Goal: Use online tool/utility: Use online tool/utility

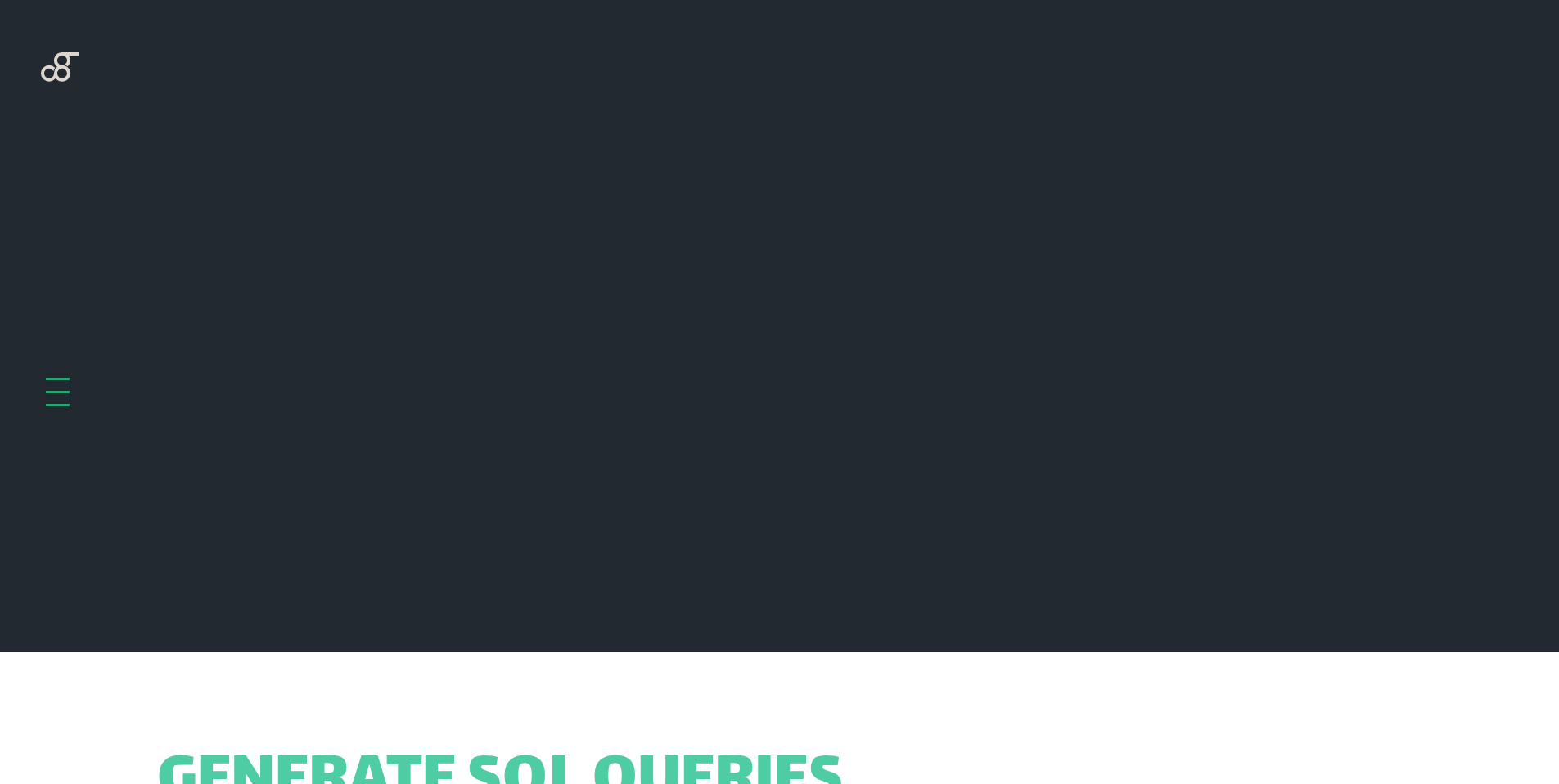
scroll to position [652, 0]
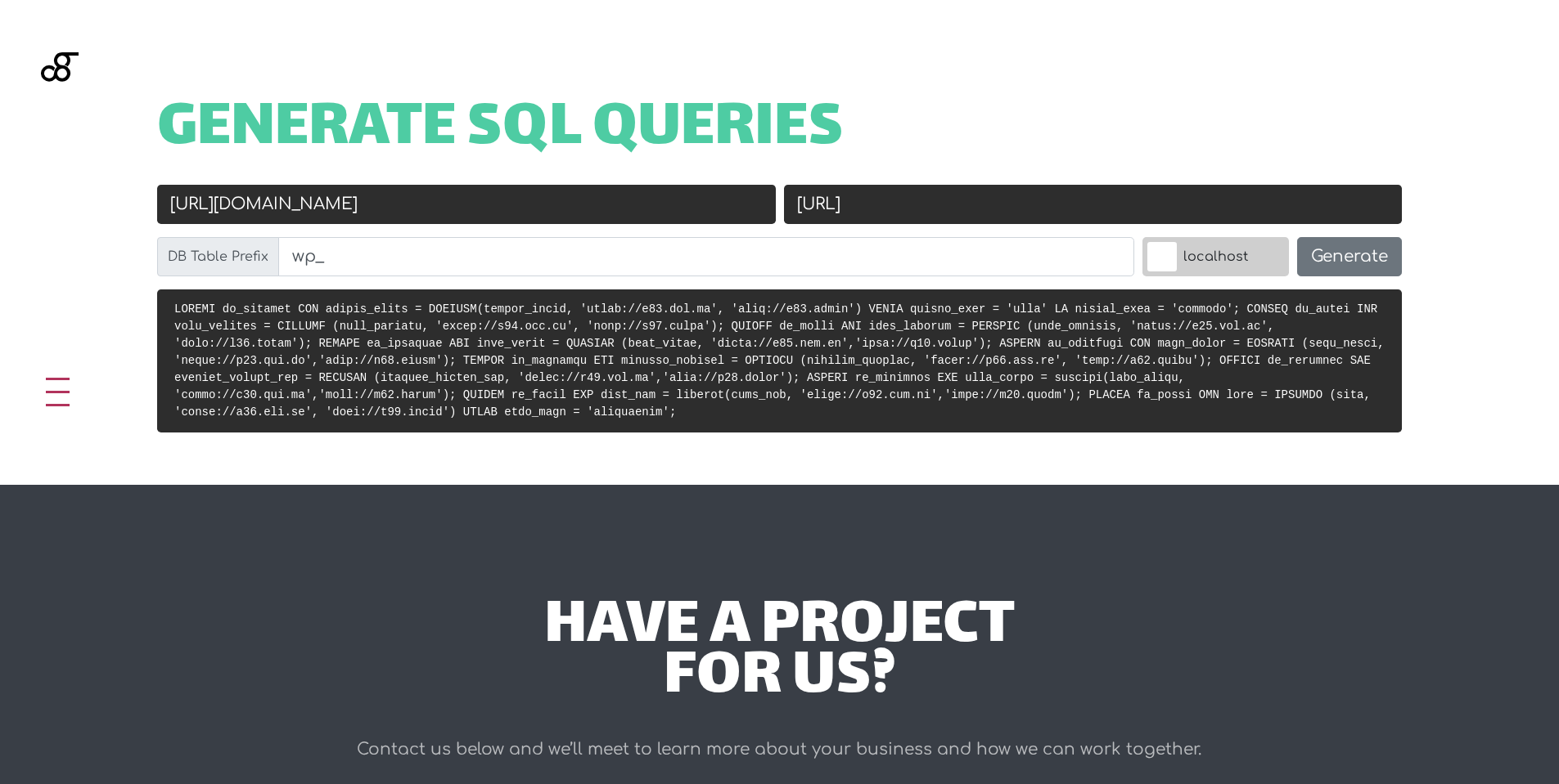
click at [649, 208] on input "[URL][DOMAIN_NAME]" at bounding box center [467, 204] width 618 height 39
paste input "varelaesportes"
type input "[URL][DOMAIN_NAME]"
drag, startPoint x: 936, startPoint y: 200, endPoint x: 852, endPoint y: 207, distance: 84.3
click at [852, 207] on input "http://k13.local" at bounding box center [1093, 204] width 618 height 39
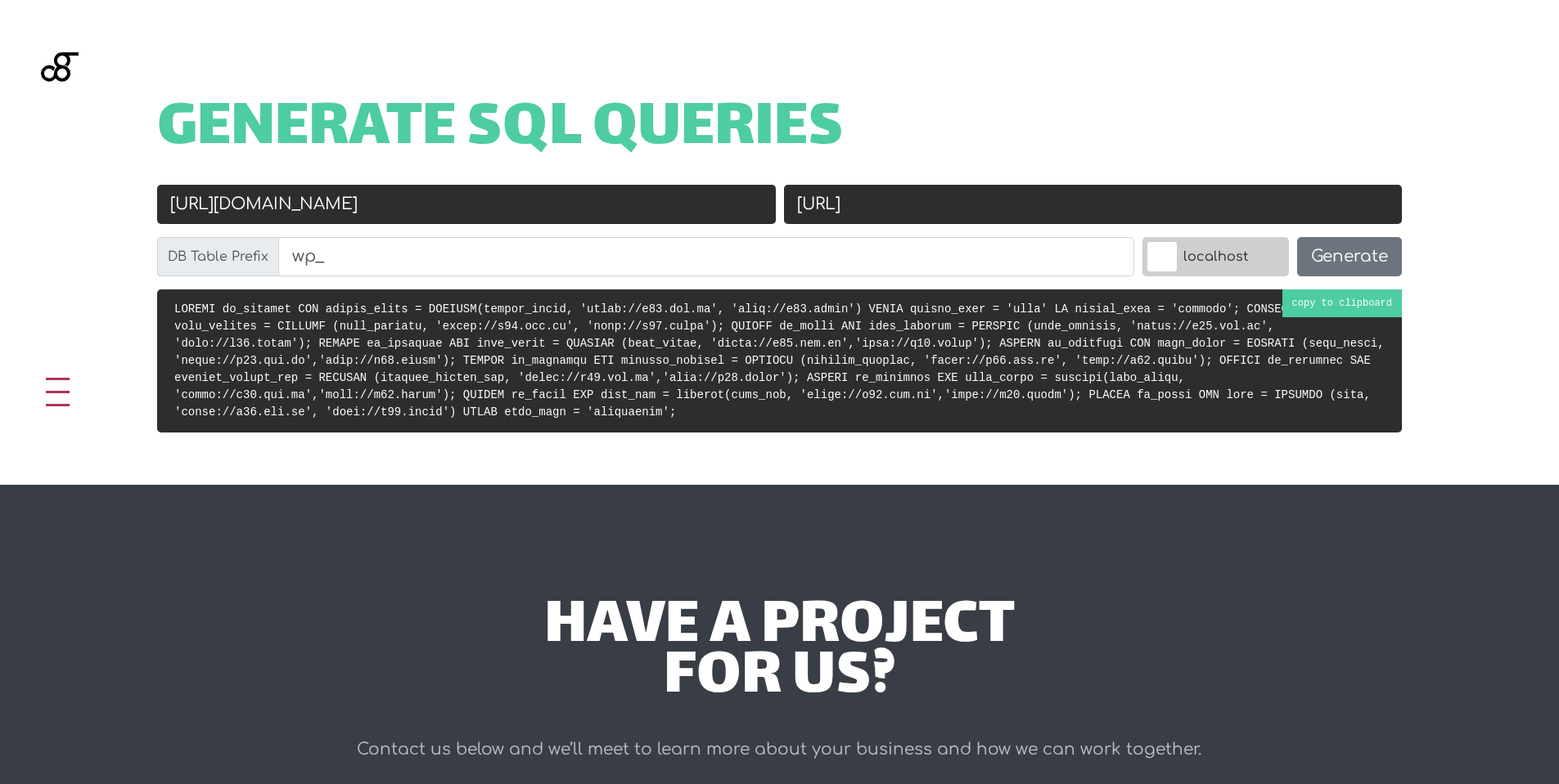
paste input "varela"
type input "[URL][PERSON_NAME]"
click at [1334, 270] on button "Generate" at bounding box center [1348, 256] width 104 height 39
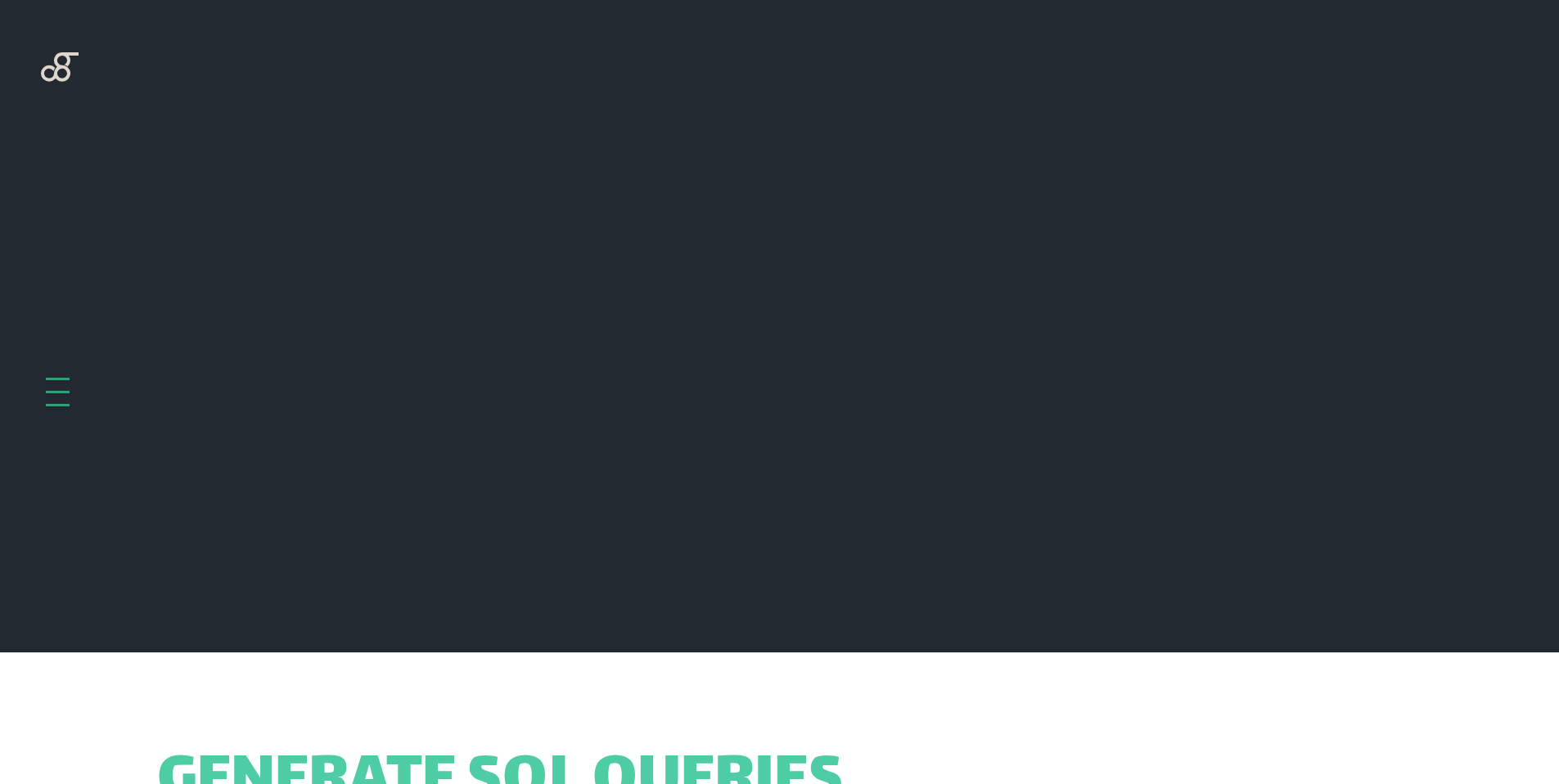
scroll to position [652, 0]
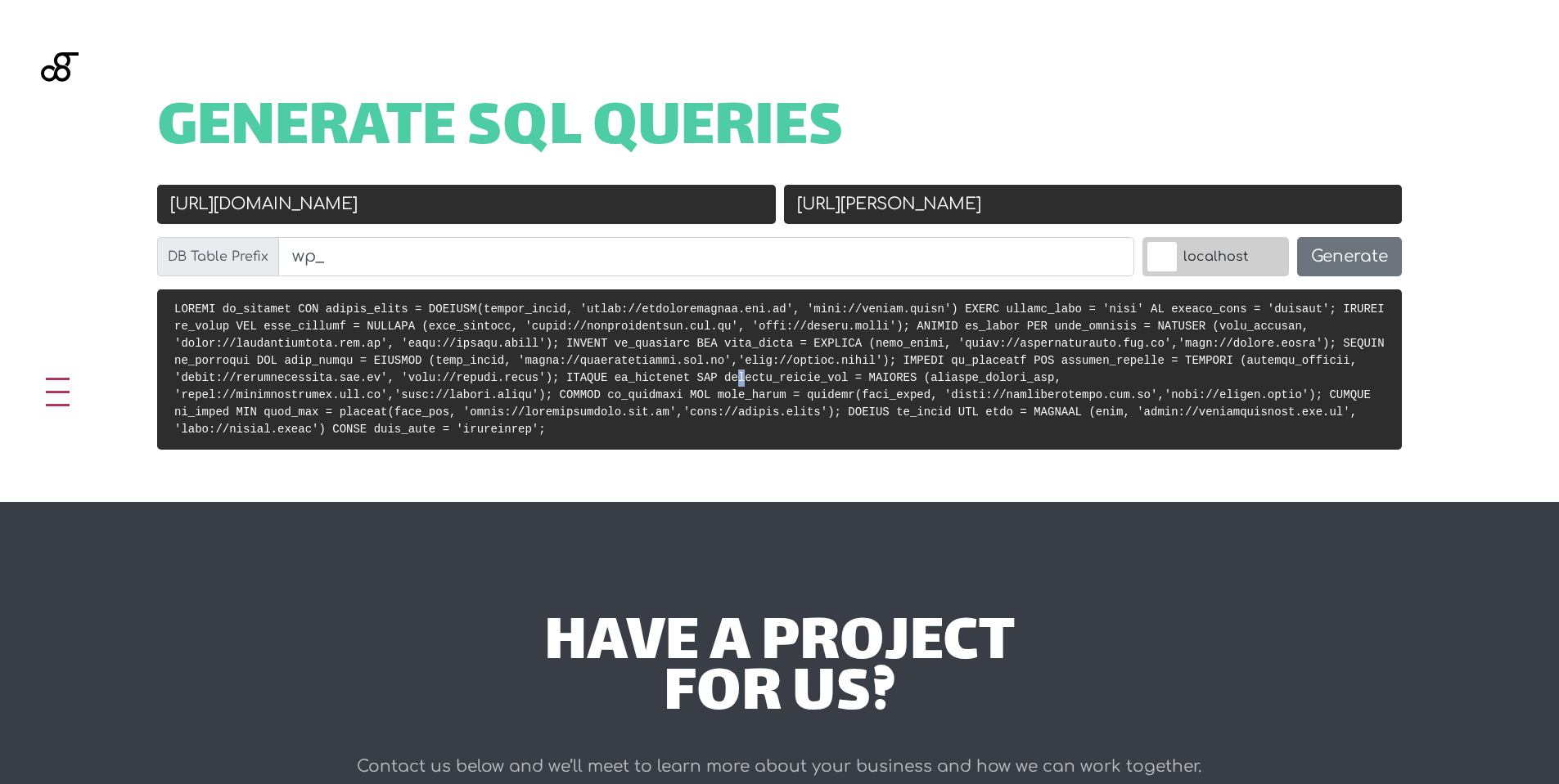
drag, startPoint x: 742, startPoint y: 383, endPoint x: 922, endPoint y: 69, distance: 361.9
click at [743, 383] on code at bounding box center [780, 369] width 1210 height 134
click at [825, 361] on code at bounding box center [780, 369] width 1210 height 134
